Goal: Task Accomplishment & Management: Use online tool/utility

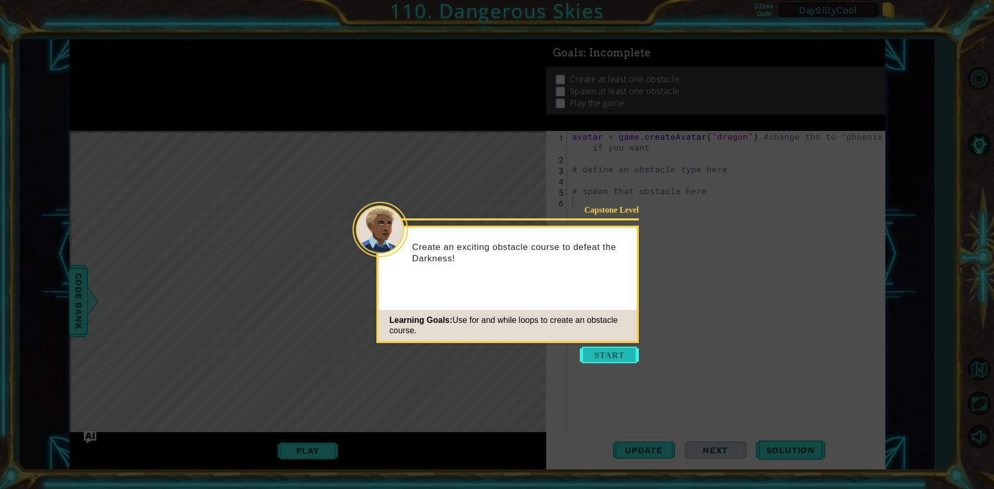
click at [603, 357] on button "Start" at bounding box center [609, 355] width 59 height 17
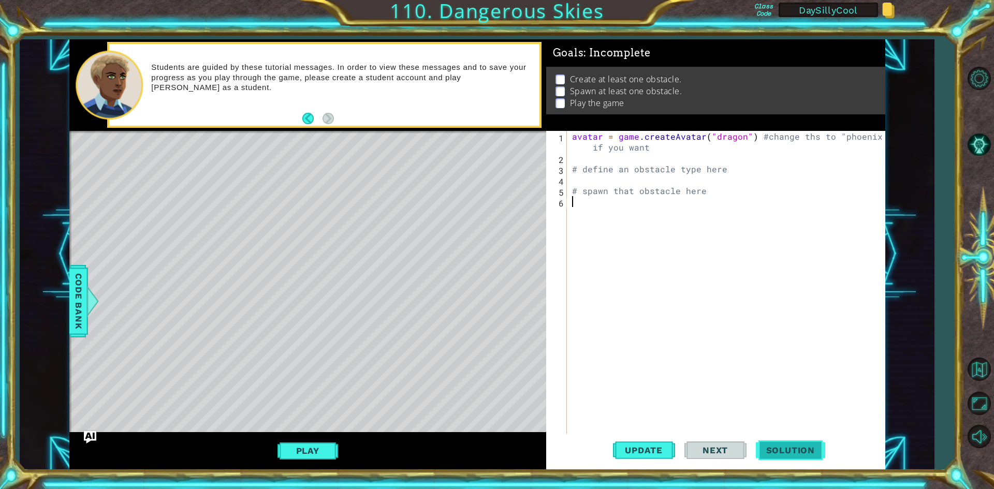
click at [804, 454] on span "Solution" at bounding box center [789, 450] width 69 height 10
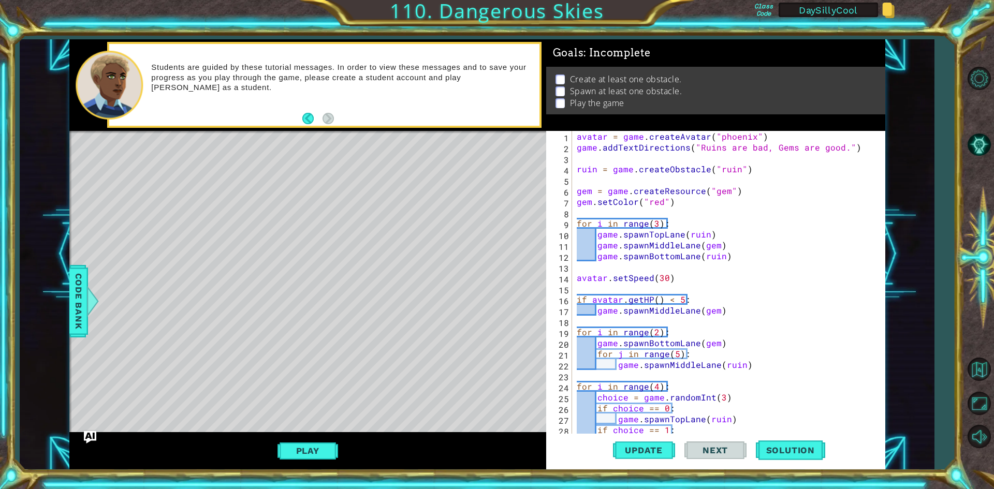
scroll to position [109, 0]
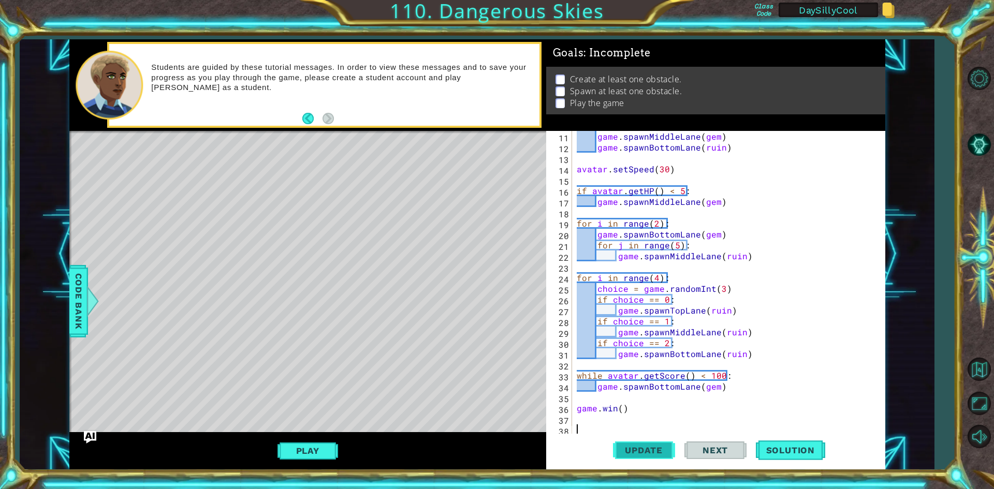
click at [651, 454] on span "Update" at bounding box center [643, 450] width 58 height 10
click at [322, 454] on button "Play" at bounding box center [307, 451] width 61 height 20
click at [713, 454] on button "Next" at bounding box center [715, 451] width 62 height 34
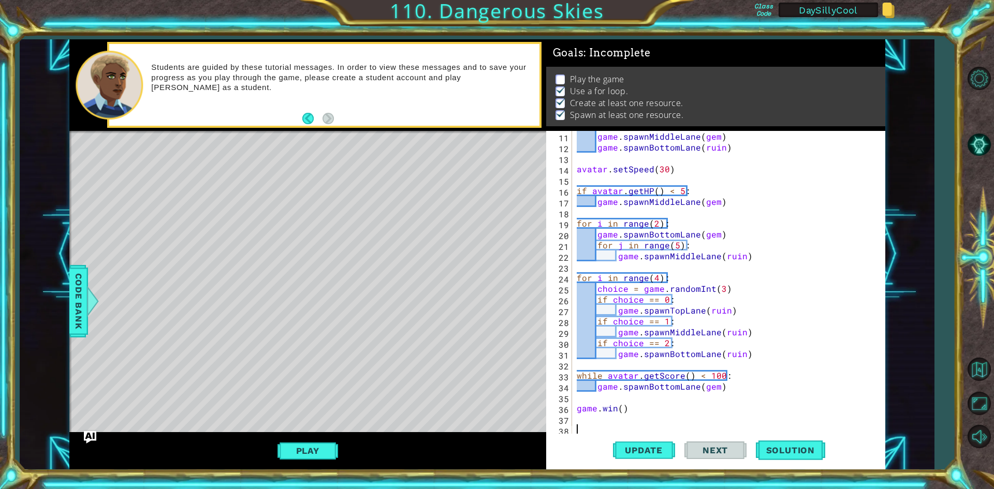
scroll to position [8, 0]
click at [294, 450] on button "Play" at bounding box center [307, 451] width 61 height 20
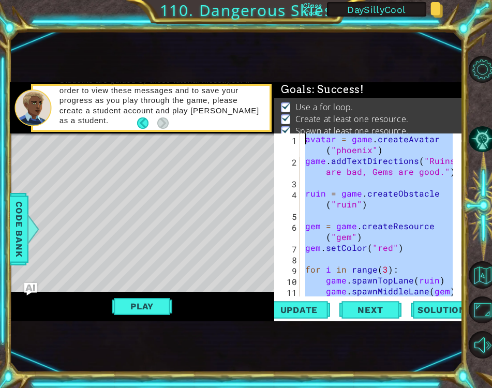
scroll to position [0, 0]
drag, startPoint x: 367, startPoint y: 276, endPoint x: 305, endPoint y: 133, distance: 156.2
click at [305, 133] on div "Goals : Success! Use a for loop. Create at least one resource. Spawn at least o…" at bounding box center [368, 201] width 188 height 239
type textarea "avatar = game.createAvatar("phoenix") game.addTextDirections("Ruins are bad, Ge…"
